Goal: Task Accomplishment & Management: Manage account settings

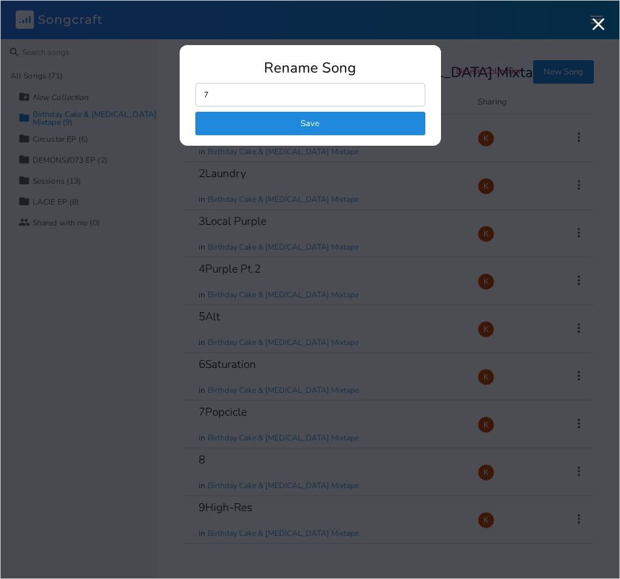
type input "7"
click at [346, 123] on button "Save" at bounding box center [310, 124] width 230 height 24
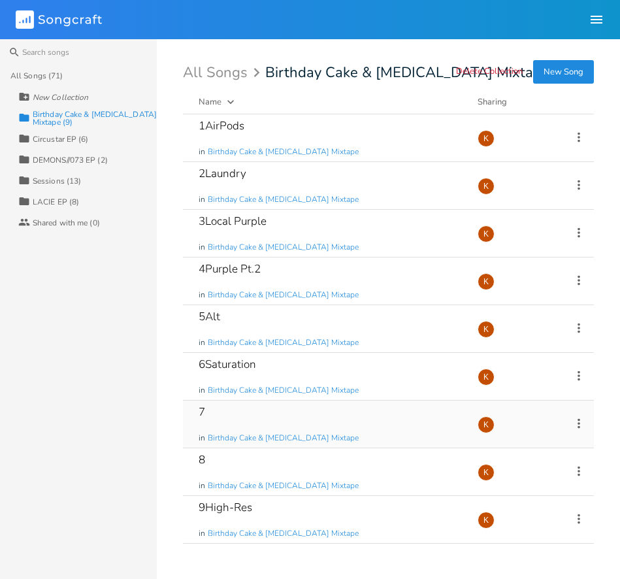
click at [585, 416] on icon at bounding box center [579, 423] width 14 height 14
click at [541, 437] on li "Edit Rename" at bounding box center [526, 443] width 105 height 22
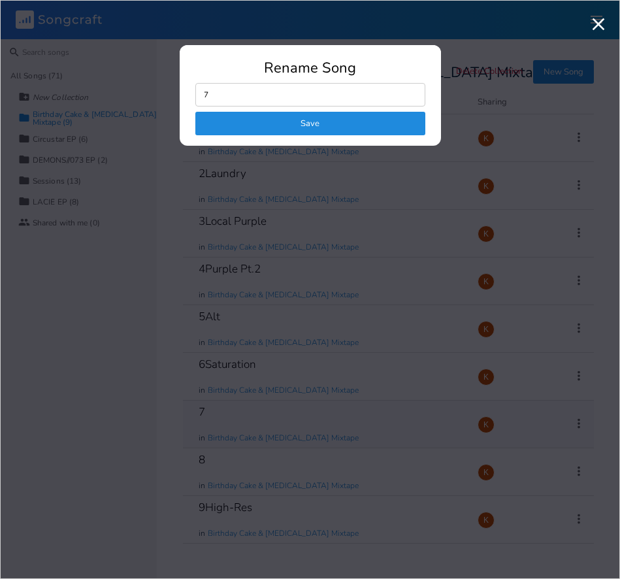
click at [296, 91] on input "7" at bounding box center [310, 95] width 230 height 24
type input "7Candy"
click button "Save" at bounding box center [310, 124] width 230 height 24
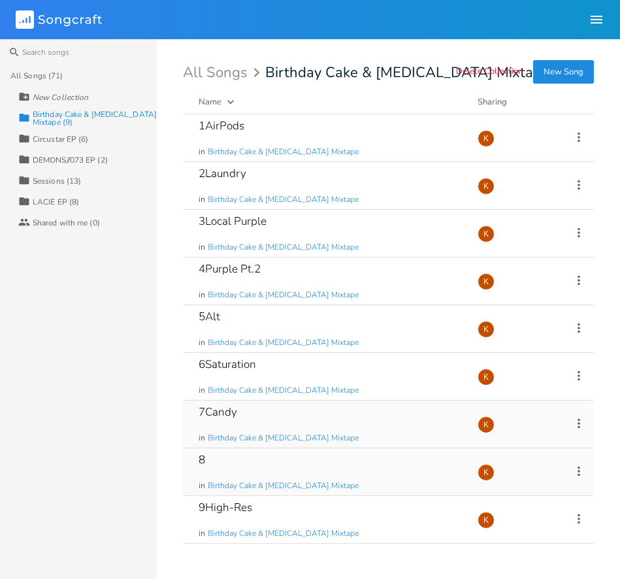
click at [577, 465] on icon at bounding box center [579, 471] width 14 height 14
click at [498, 350] on span "Edit Rename" at bounding box center [499, 346] width 41 height 9
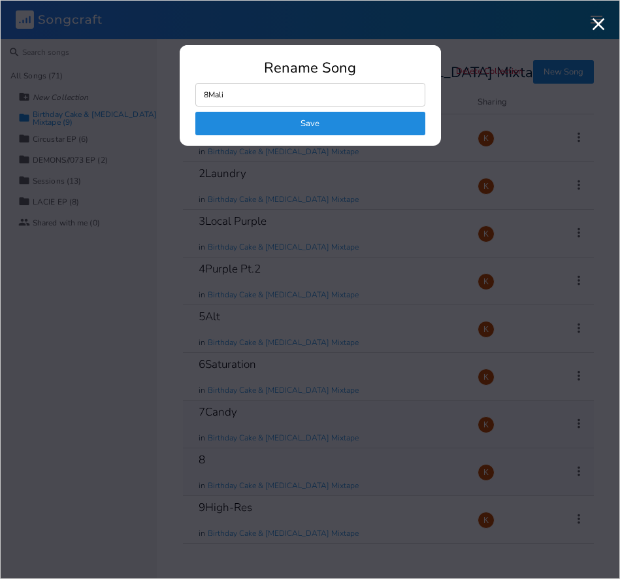
type input "8Malia"
click button "Save" at bounding box center [310, 124] width 230 height 24
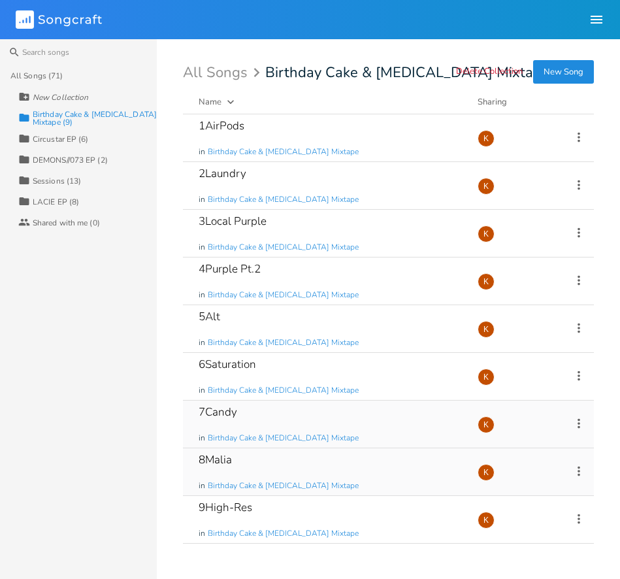
click at [575, 426] on icon at bounding box center [579, 423] width 14 height 14
click at [540, 441] on li "Edit Rename" at bounding box center [526, 443] width 105 height 22
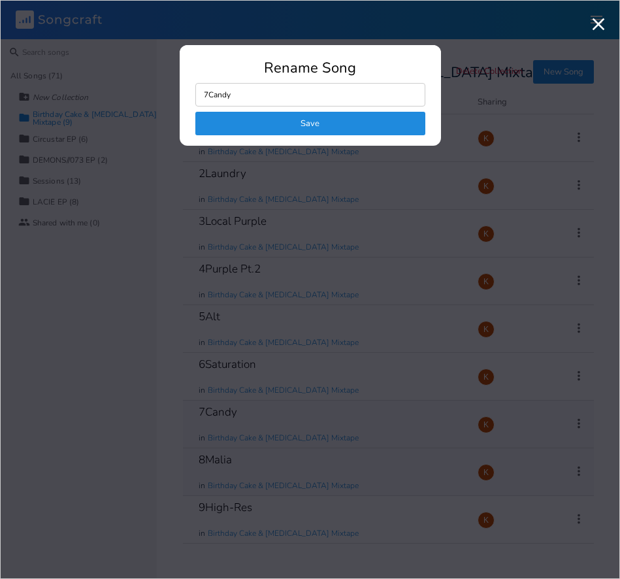
click at [261, 93] on input "7Candy" at bounding box center [310, 95] width 230 height 24
type input "7TRACKCandy"
click button "Save" at bounding box center [310, 124] width 230 height 24
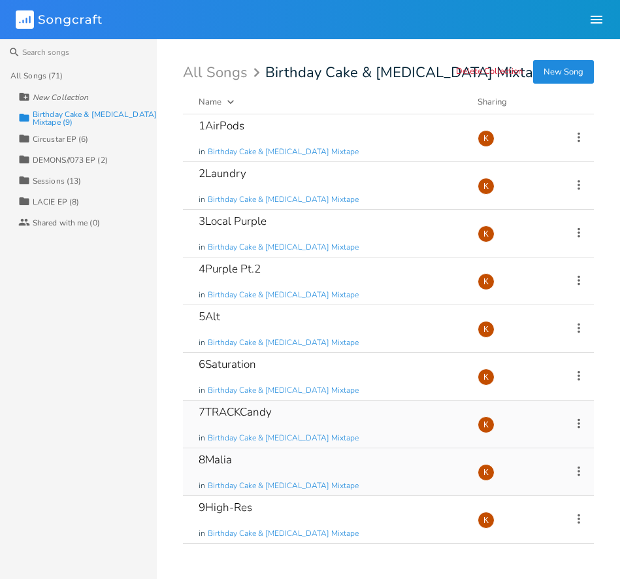
click at [576, 471] on icon at bounding box center [579, 471] width 14 height 14
click at [500, 346] on span "Edit Rename" at bounding box center [499, 346] width 41 height 9
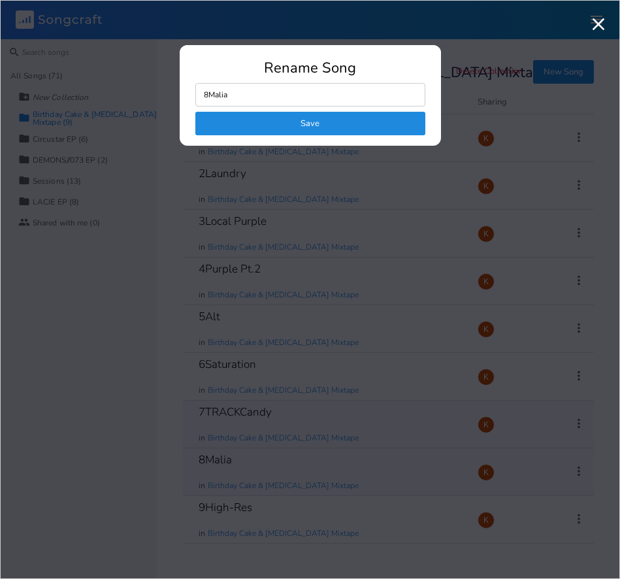
click at [208, 97] on input "8Malia" at bounding box center [310, 95] width 230 height 24
type input "8TRACKMalia"
click button "Save" at bounding box center [310, 124] width 230 height 24
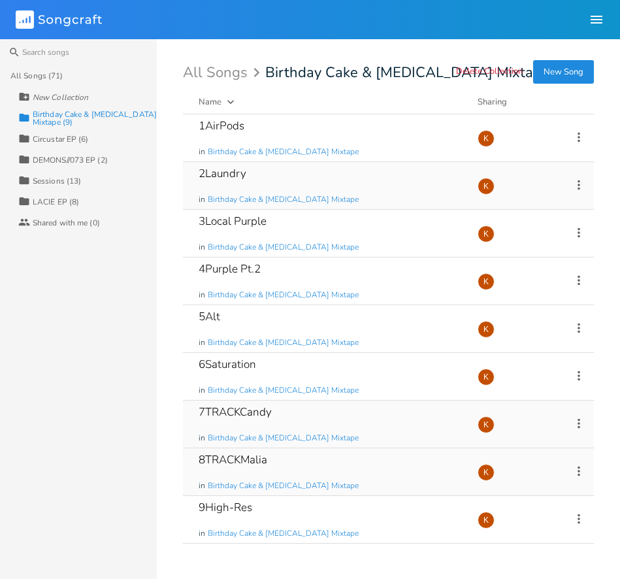
click at [581, 187] on icon at bounding box center [579, 185] width 14 height 14
click at [482, 204] on icon "Edit" at bounding box center [483, 205] width 9 height 9
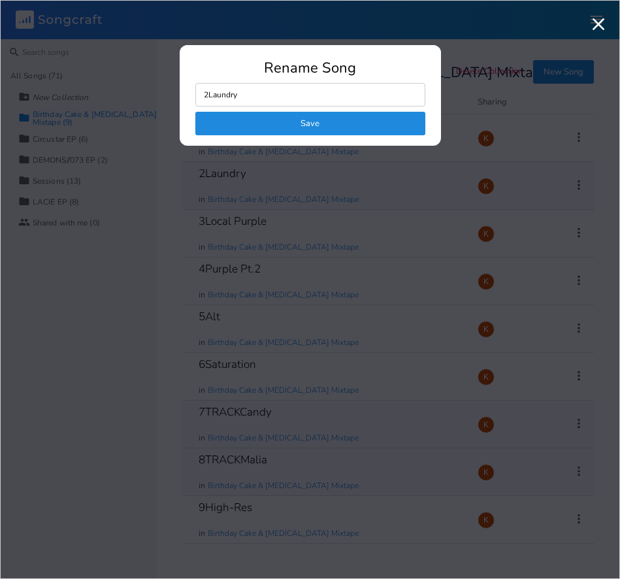
click at [208, 99] on input "2Laundry" at bounding box center [310, 95] width 230 height 24
type input "2DEMOLaundry"
click button "Save" at bounding box center [310, 124] width 230 height 24
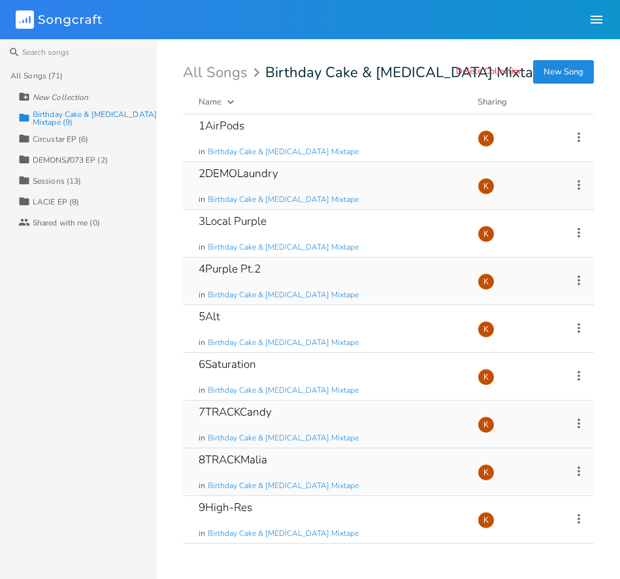
drag, startPoint x: 581, startPoint y: 279, endPoint x: 568, endPoint y: 285, distance: 14.6
click at [581, 279] on icon at bounding box center [579, 280] width 14 height 14
click at [538, 297] on li "Edit Rename" at bounding box center [526, 300] width 105 height 22
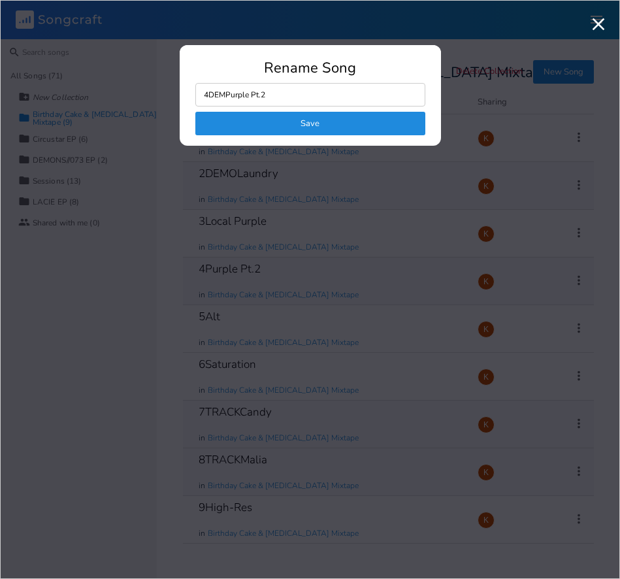
type input "4DEMOPurple Pt.2"
click button "Save" at bounding box center [310, 124] width 230 height 24
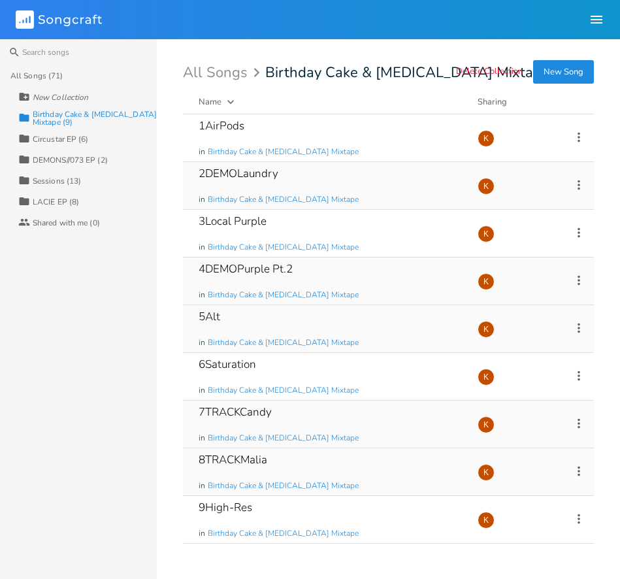
click at [578, 327] on icon at bounding box center [578, 328] width 3 height 10
click at [525, 345] on li "Edit Rename" at bounding box center [526, 348] width 105 height 22
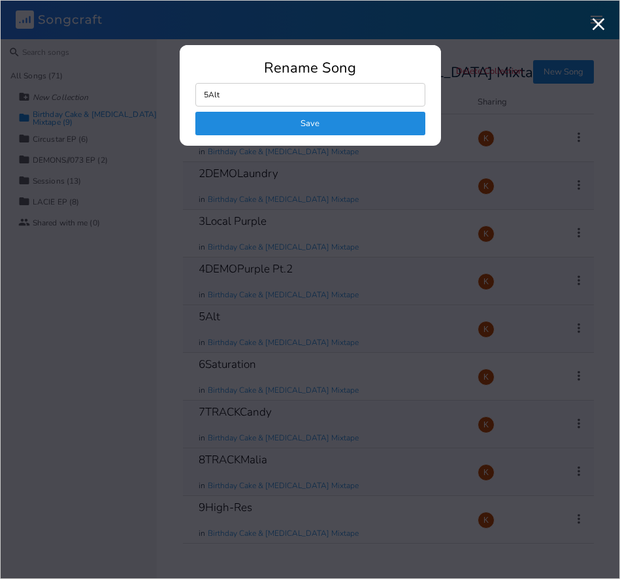
click at [211, 91] on input "5Alt" at bounding box center [310, 95] width 230 height 24
type input "5DEMOAlt"
click at [300, 120] on button "Save" at bounding box center [310, 124] width 230 height 24
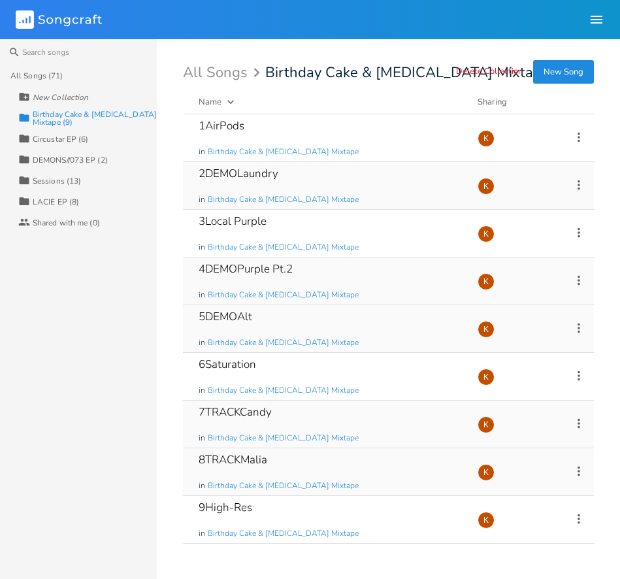
click at [581, 418] on icon at bounding box center [579, 423] width 14 height 14
click at [516, 436] on li "Edit Rename" at bounding box center [526, 443] width 105 height 22
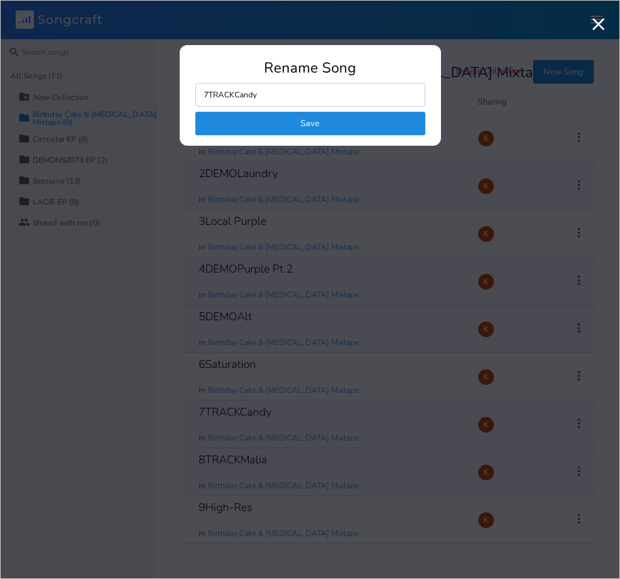
click at [231, 95] on input "7TRACKCandy" at bounding box center [310, 95] width 230 height 24
click at [234, 95] on input "7TRACKCandy" at bounding box center [310, 95] width 230 height 24
type input "7DEMOCandy"
click at [313, 120] on button "Save" at bounding box center [310, 124] width 230 height 24
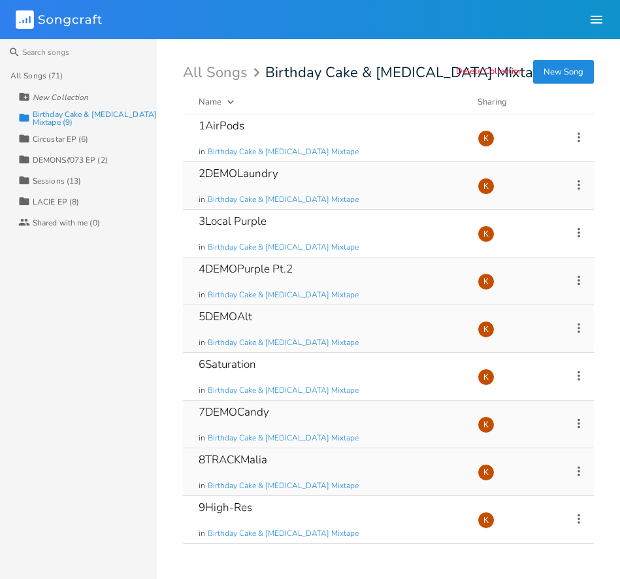
click at [579, 470] on icon at bounding box center [578, 471] width 3 height 10
click at [512, 346] on span "Edit Rename" at bounding box center [499, 346] width 41 height 9
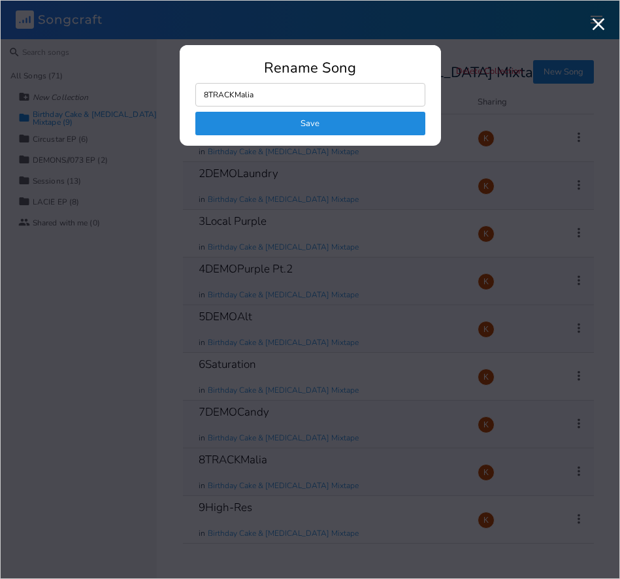
click at [234, 98] on input "8TRACKMalia" at bounding box center [310, 95] width 230 height 24
type input "8DEMOMalia"
click button "Save" at bounding box center [310, 124] width 230 height 24
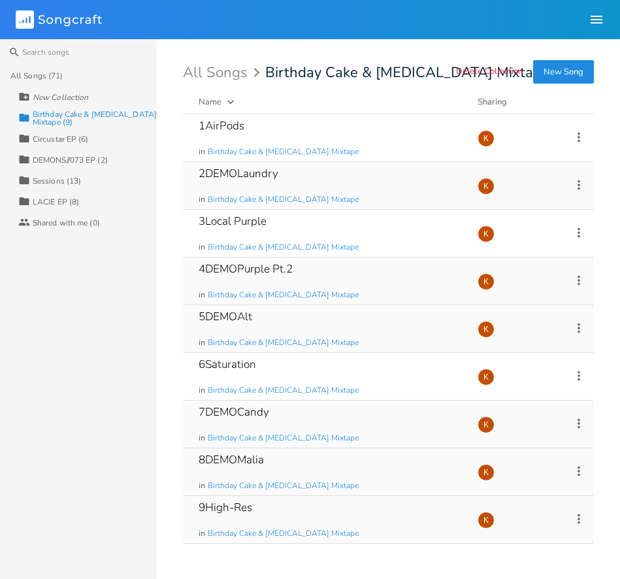
click at [577, 521] on icon at bounding box center [579, 519] width 14 height 14
click at [530, 400] on li "Edit Rename" at bounding box center [526, 394] width 105 height 22
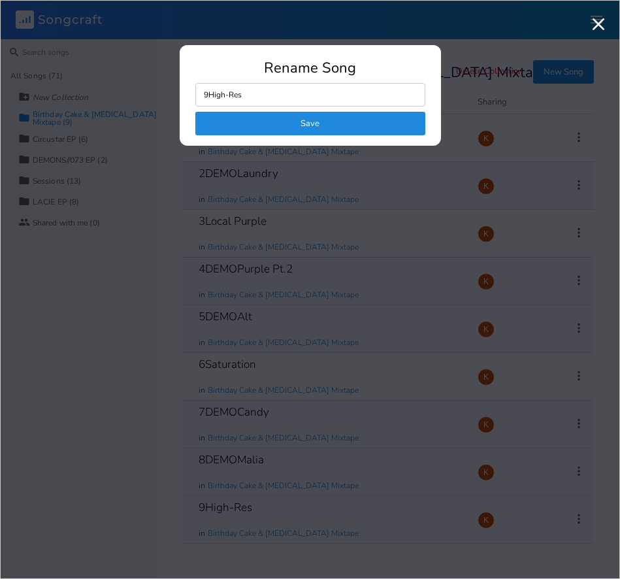
click at [208, 93] on input "9High-Res" at bounding box center [310, 95] width 230 height 24
type input "9DEMOHigh-Res"
click at [280, 123] on button "Save" at bounding box center [310, 124] width 230 height 24
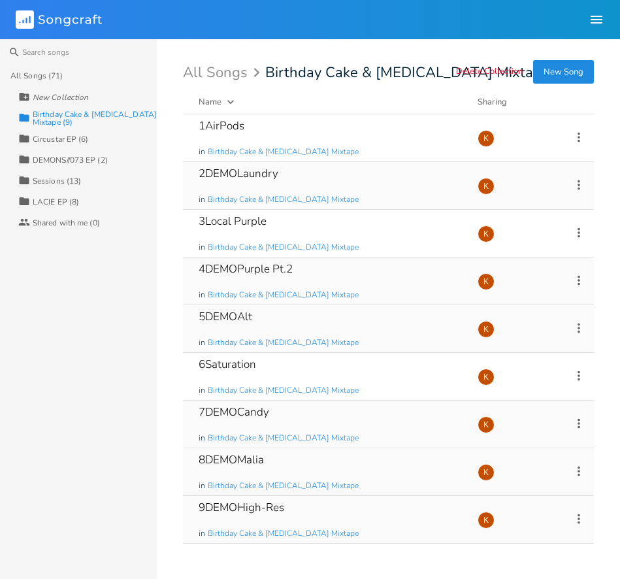
click at [578, 422] on icon at bounding box center [578, 423] width 3 height 10
click at [527, 440] on li "Edit Rename" at bounding box center [526, 443] width 105 height 22
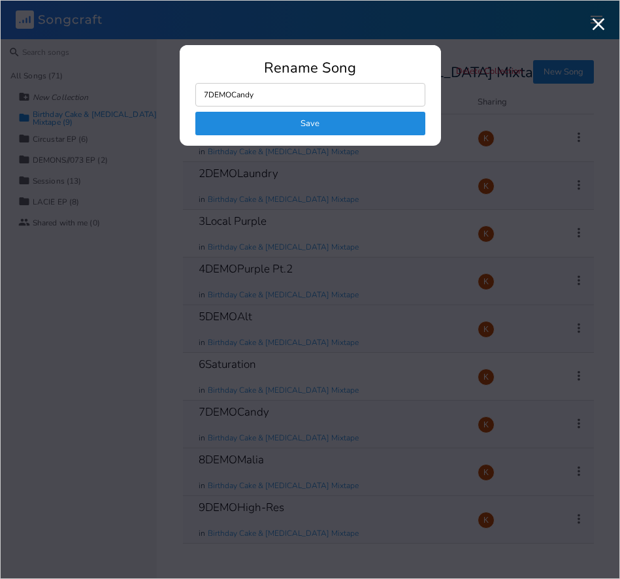
click at [267, 82] on div "Rename Song 7DEMOCandy Save" at bounding box center [310, 103] width 261 height 85
click at [262, 91] on input "7DEMOCandy" at bounding box center [310, 95] width 230 height 24
drag, startPoint x: 262, startPoint y: 94, endPoint x: 210, endPoint y: 99, distance: 52.5
click at [210, 99] on input "7DEMOCandy" at bounding box center [310, 95] width 230 height 24
type input "7"
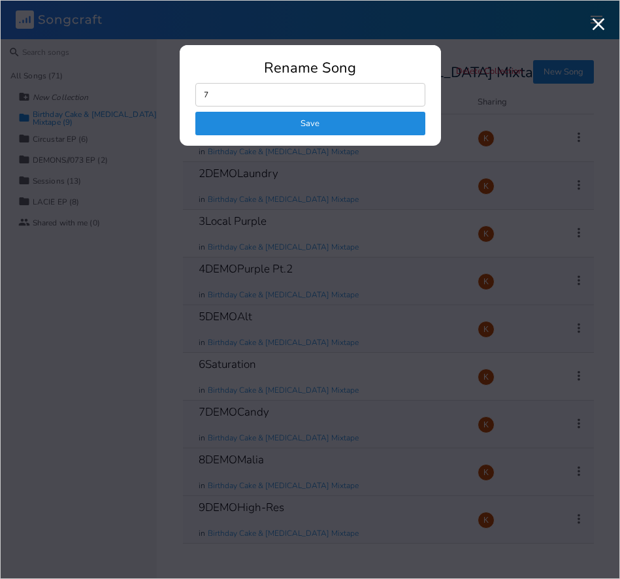
click at [391, 114] on button "Save" at bounding box center [310, 124] width 230 height 24
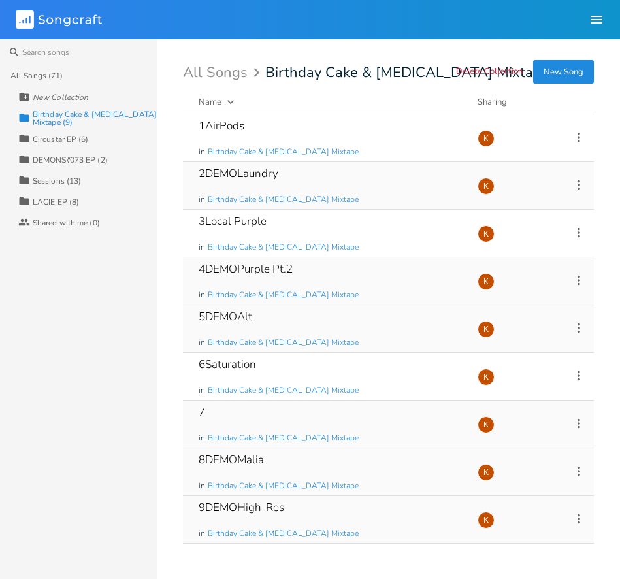
click at [583, 470] on icon at bounding box center [579, 471] width 14 height 14
click at [525, 335] on li "Edit Rename" at bounding box center [526, 346] width 105 height 22
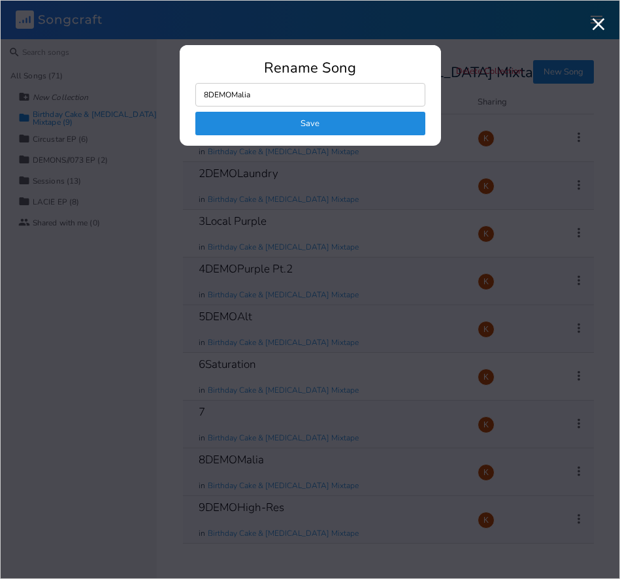
click at [268, 87] on div "Rename Song 8DEMOMalia Save" at bounding box center [310, 103] width 261 height 85
click at [261, 100] on input "8DEMOMalia" at bounding box center [310, 95] width 230 height 24
drag, startPoint x: 262, startPoint y: 95, endPoint x: 210, endPoint y: 87, distance: 52.9
click at [211, 88] on input "8DEMOMalia" at bounding box center [310, 95] width 230 height 24
type input "8"
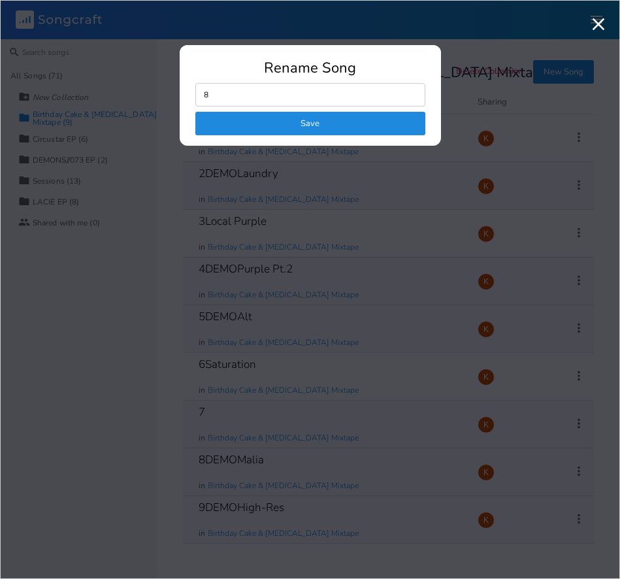
click at [292, 120] on button "Save" at bounding box center [310, 124] width 230 height 24
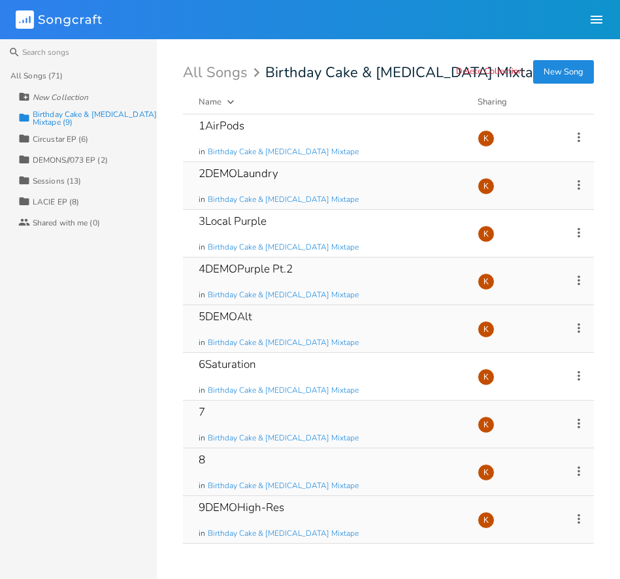
click at [578, 180] on icon at bounding box center [578, 185] width 3 height 10
click at [537, 199] on li "Edit Rename" at bounding box center [526, 205] width 105 height 22
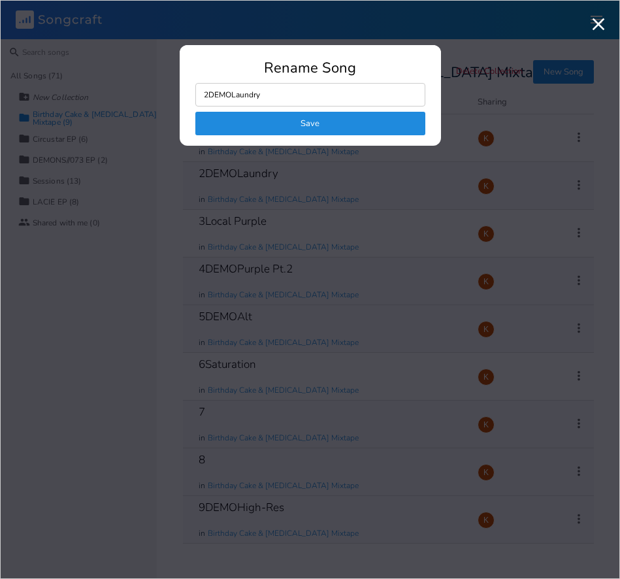
click at [233, 99] on input "2DEMOLaundry" at bounding box center [310, 95] width 230 height 24
type input "2Laundry"
click at [245, 125] on button "Save" at bounding box center [310, 124] width 230 height 24
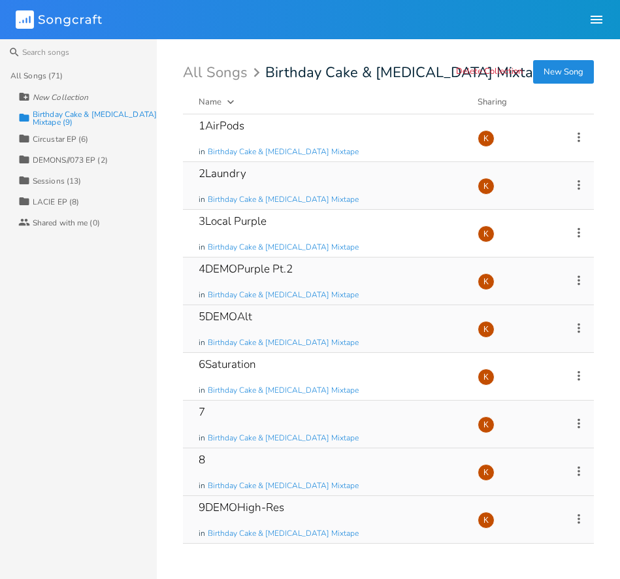
click at [581, 276] on icon at bounding box center [579, 280] width 14 height 14
click at [540, 289] on li "Edit Rename" at bounding box center [526, 300] width 105 height 22
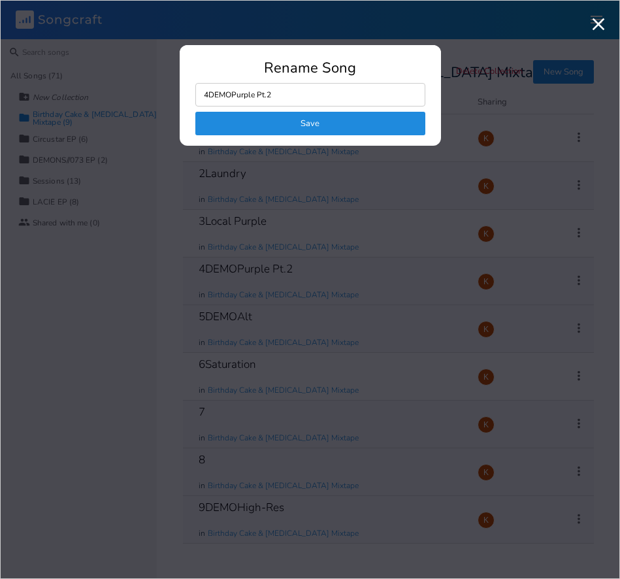
drag, startPoint x: 231, startPoint y: 95, endPoint x: 239, endPoint y: 105, distance: 12.0
click at [231, 95] on input "4DEMOPurple Pt.2" at bounding box center [310, 95] width 230 height 24
type input "4Purple Pt.2"
click at [250, 136] on div "Rename Song 4Purple Pt.2 Save" at bounding box center [310, 103] width 261 height 85
click at [351, 113] on button "Save" at bounding box center [310, 124] width 230 height 24
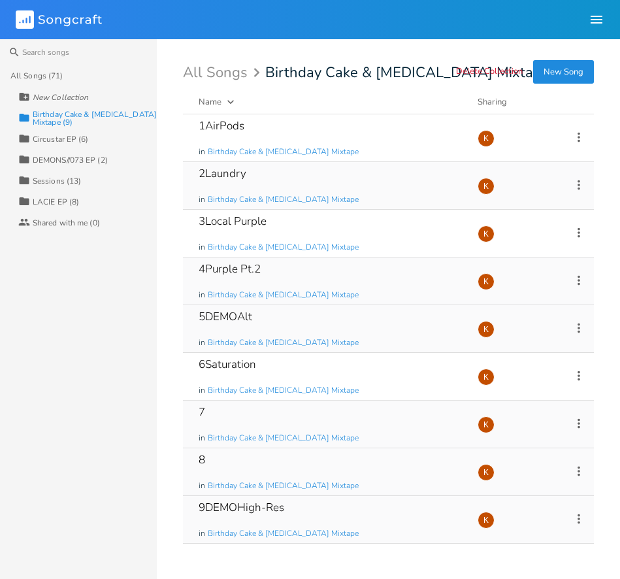
click at [583, 326] on icon at bounding box center [579, 328] width 14 height 14
click at [549, 341] on li "Edit Rename" at bounding box center [526, 348] width 105 height 22
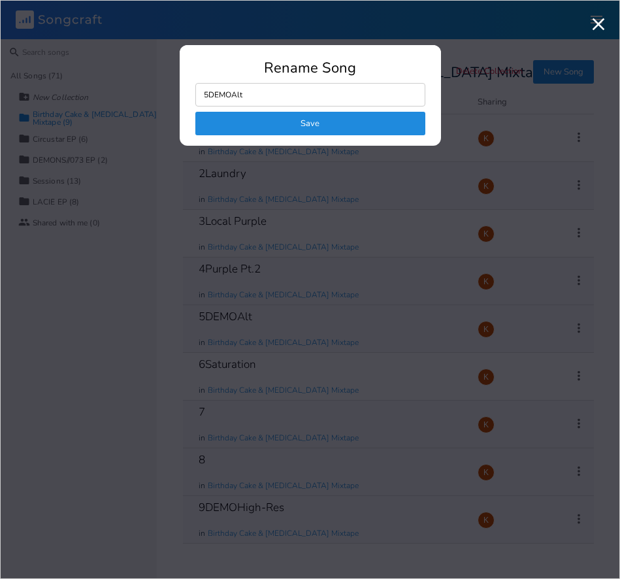
click at [233, 94] on input "5DEMOAlt" at bounding box center [310, 95] width 230 height 24
type input "5Alt"
click at [265, 123] on button "Save" at bounding box center [310, 124] width 230 height 24
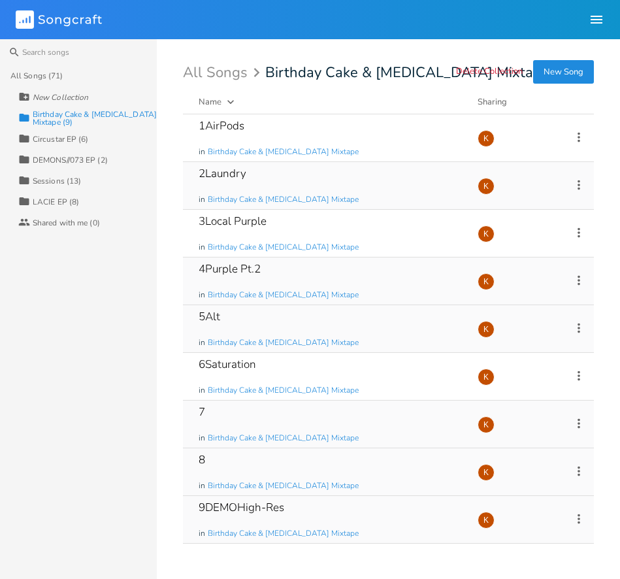
click at [578, 515] on icon at bounding box center [578, 518] width 3 height 10
click at [500, 397] on span "Edit Rename" at bounding box center [499, 393] width 41 height 9
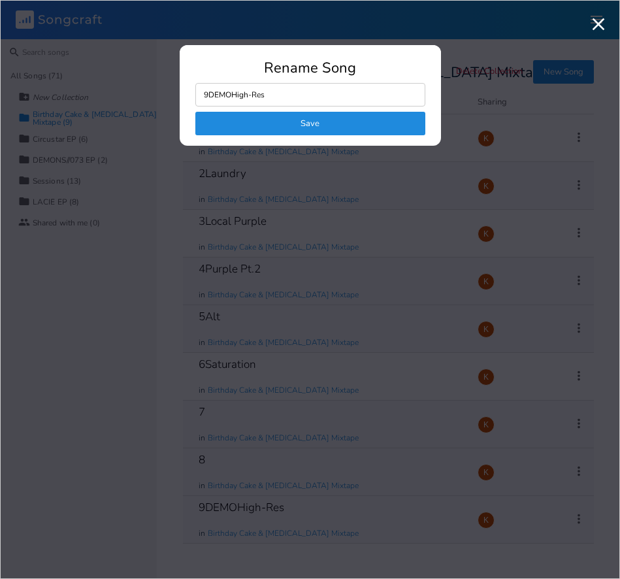
click at [233, 95] on input "9DEMOHigh-Res" at bounding box center [310, 95] width 230 height 24
type input "9High-Res"
click at [280, 129] on button "Save" at bounding box center [310, 124] width 230 height 24
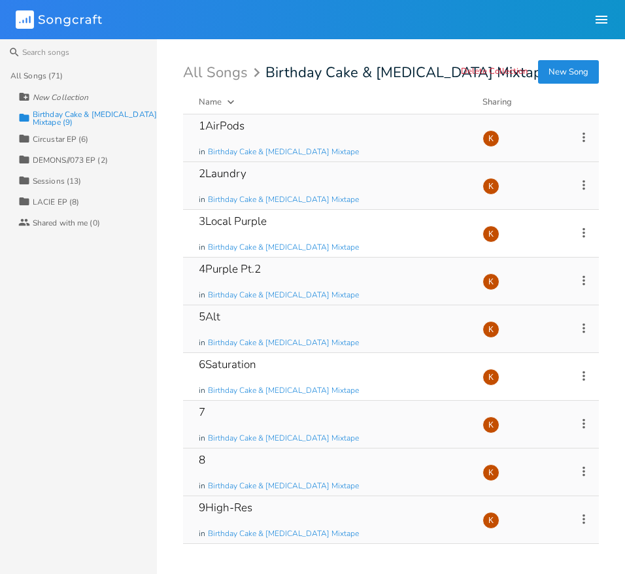
click at [339, 131] on div "1AirPods in Birthday Cake & [MEDICAL_DATA] Mixtape" at bounding box center [333, 137] width 268 height 47
click at [356, 155] on div "1AirPods in Birthday Cake & [MEDICAL_DATA] Mixtape" at bounding box center [333, 137] width 268 height 47
click at [376, 129] on div "1AirPods in Birthday Cake & [MEDICAL_DATA] Mixtape" at bounding box center [333, 137] width 268 height 47
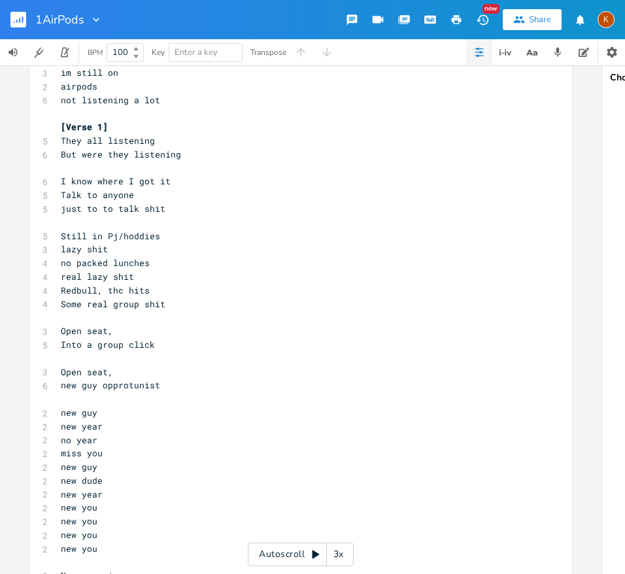
scroll to position [103, 0]
